Goal: Navigation & Orientation: Find specific page/section

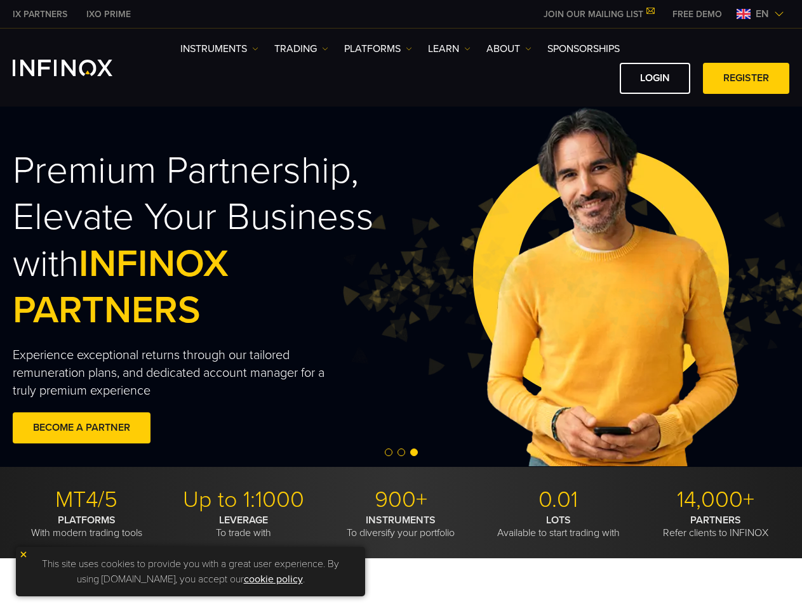
click at [228, 305] on span "INFINOX PARTNERS" at bounding box center [121, 287] width 216 height 92
click at [760, 14] on span "en" at bounding box center [761, 13] width 23 height 15
click at [0, 0] on div "English Tiếng Việt العربي 简体中文 Português ภาษาไทย 한국어" at bounding box center [0, 0] width 0 height 0
click at [400, 287] on img at bounding box center [605, 287] width 534 height 178
click at [400, 453] on span "Go to slide 2" at bounding box center [401, 453] width 8 height 8
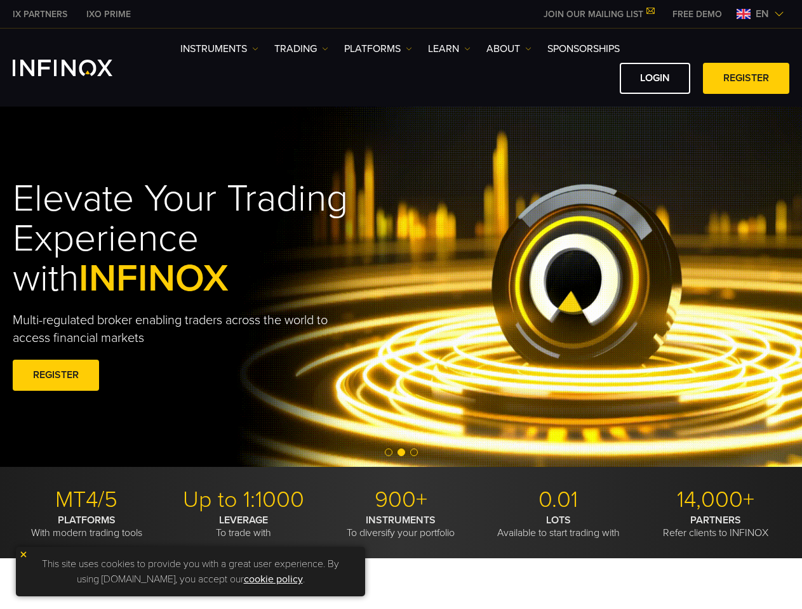
click at [388, 452] on span "Go to slide 1" at bounding box center [389, 453] width 8 height 8
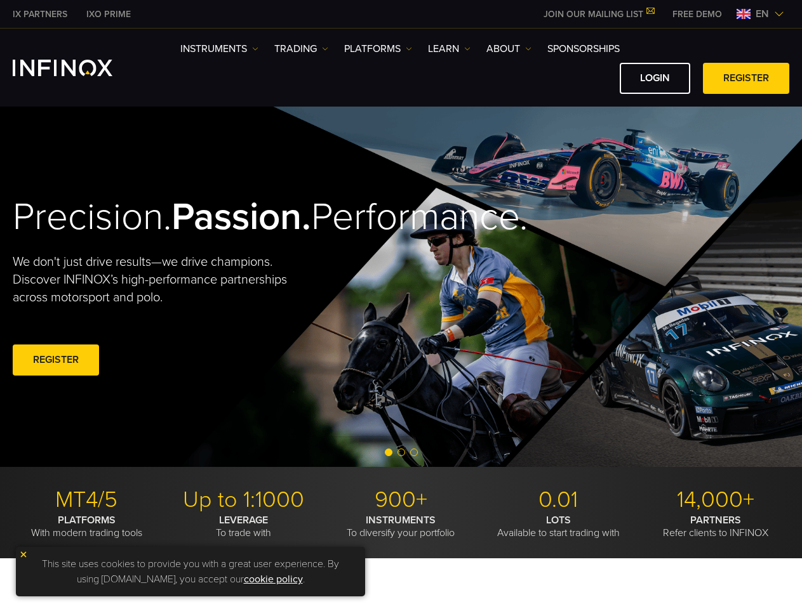
click at [401, 452] on span "Go to slide 2" at bounding box center [401, 453] width 8 height 8
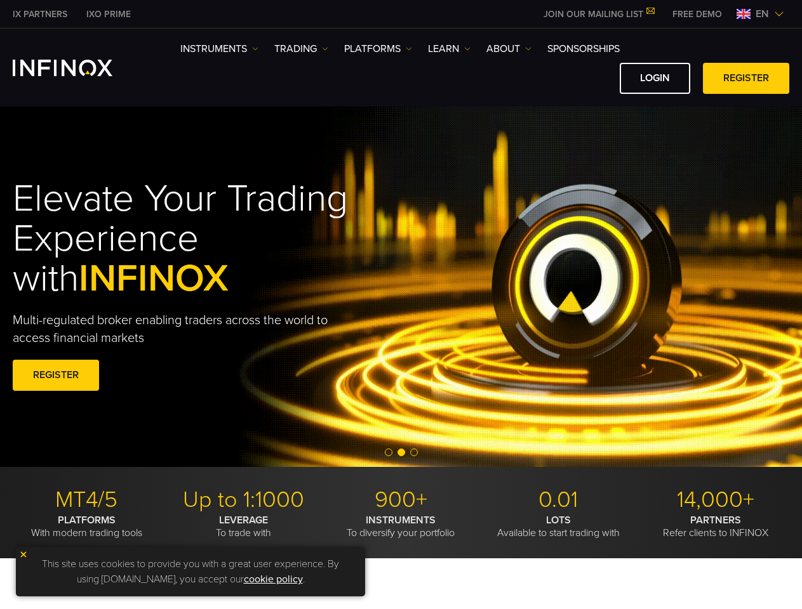
click at [414, 452] on span "Go to slide 3" at bounding box center [414, 453] width 8 height 8
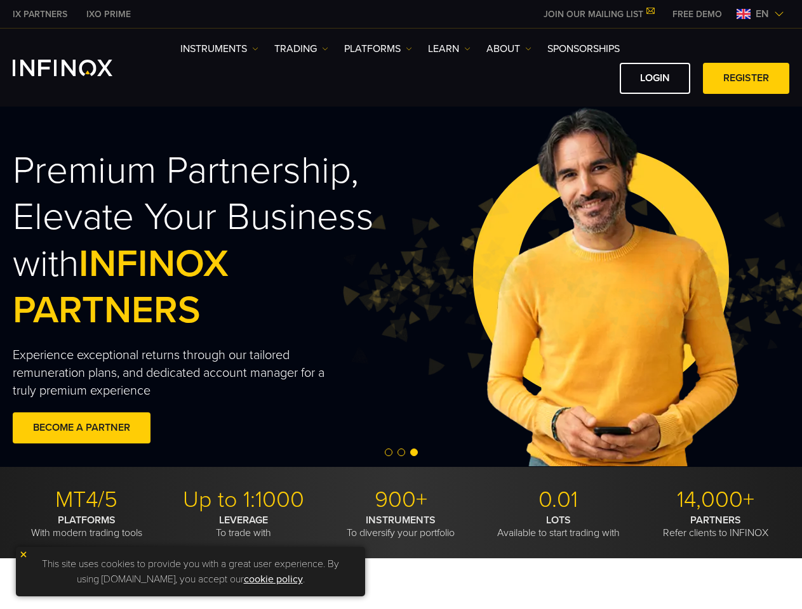
click at [23, 555] on img at bounding box center [23, 554] width 9 height 9
